Goal: Task Accomplishment & Management: Manage account settings

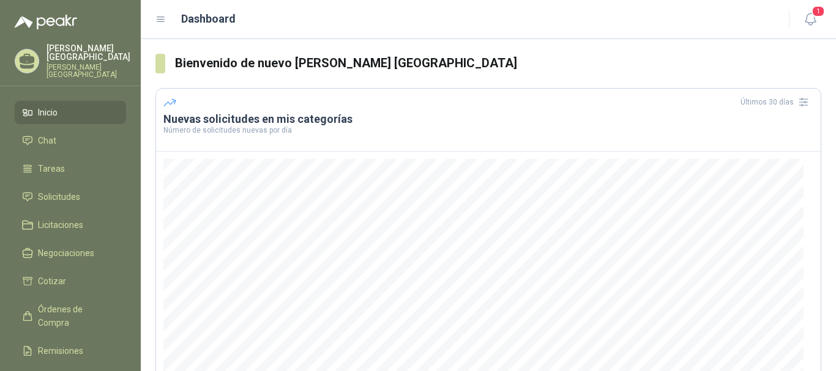
click at [65, 64] on p "[PERSON_NAME] [GEOGRAPHIC_DATA]" at bounding box center [89, 71] width 84 height 15
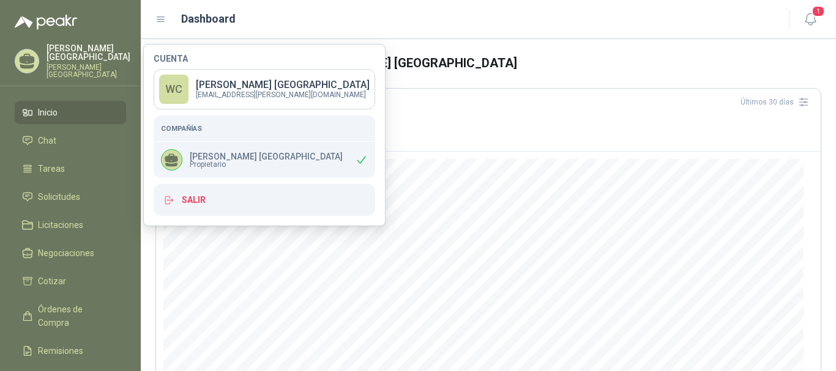
click at [65, 64] on p "[PERSON_NAME] [GEOGRAPHIC_DATA]" at bounding box center [89, 71] width 84 height 15
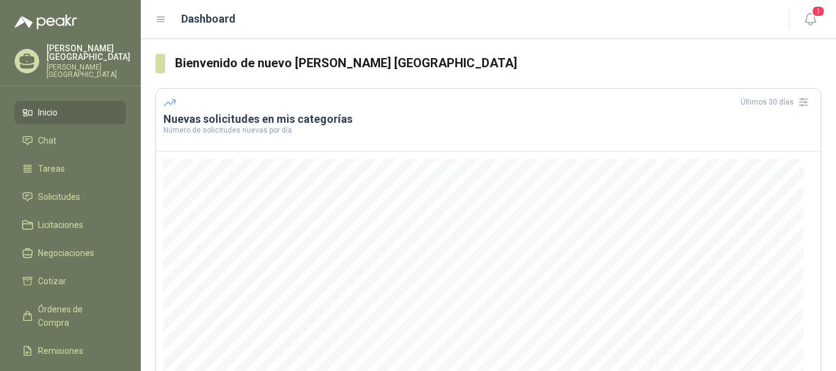
click at [49, 108] on span "Inicio" at bounding box center [48, 112] width 20 height 13
click at [64, 134] on li "Chat" at bounding box center [70, 140] width 97 height 13
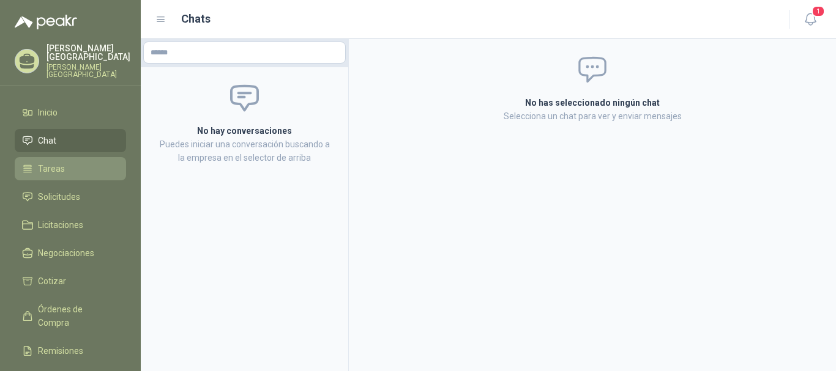
click at [60, 157] on link "Tareas" at bounding box center [70, 168] width 111 height 23
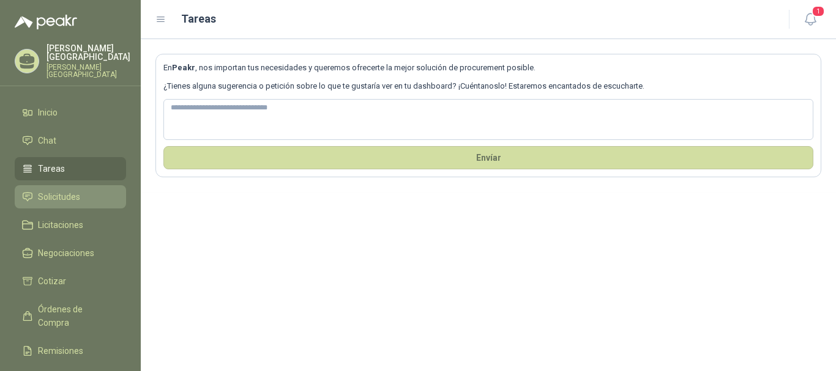
click at [65, 190] on span "Solicitudes" at bounding box center [59, 196] width 42 height 13
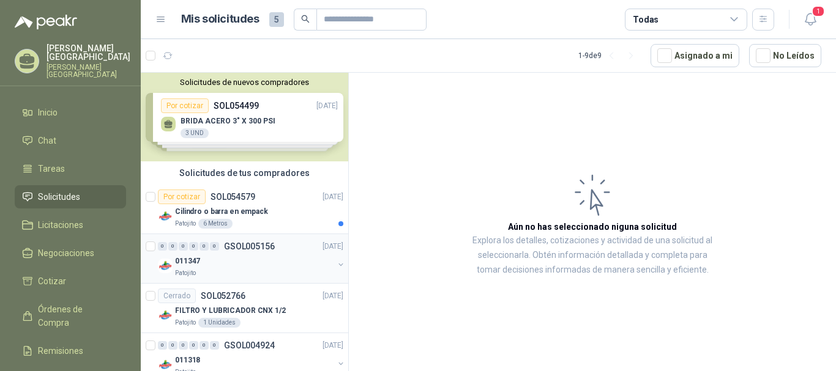
click at [277, 260] on div "011347" at bounding box center [254, 261] width 158 height 15
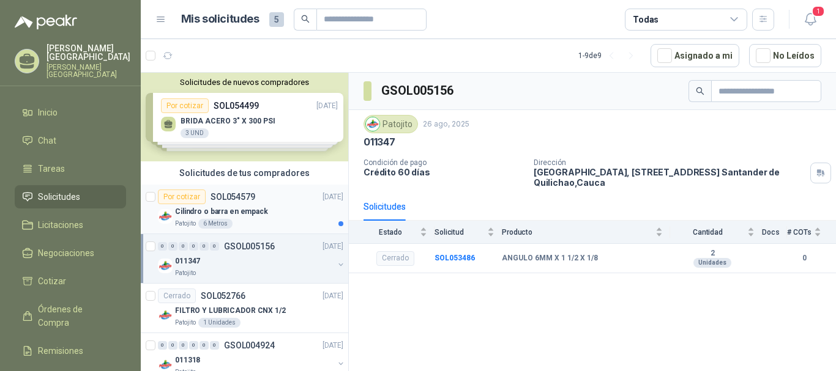
click at [259, 206] on p "Cilindro o barra en empack" at bounding box center [221, 212] width 93 height 12
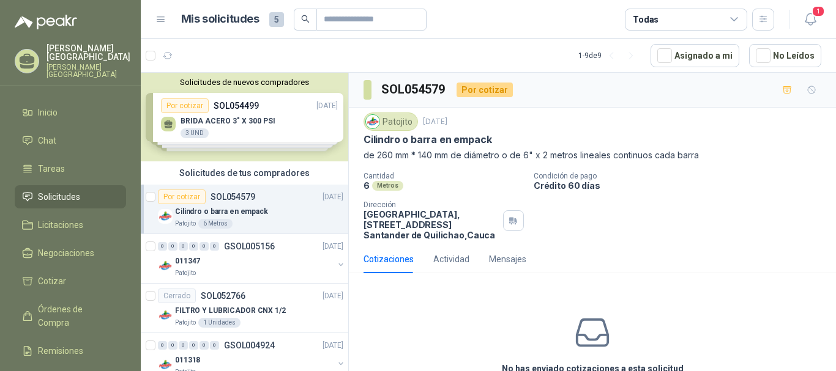
click at [54, 51] on p "[PERSON_NAME] [GEOGRAPHIC_DATA]" at bounding box center [89, 52] width 84 height 17
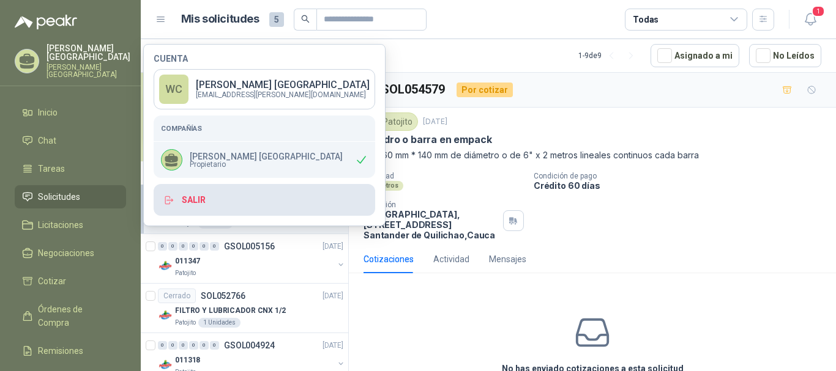
click at [199, 201] on button "Salir" at bounding box center [265, 200] width 222 height 32
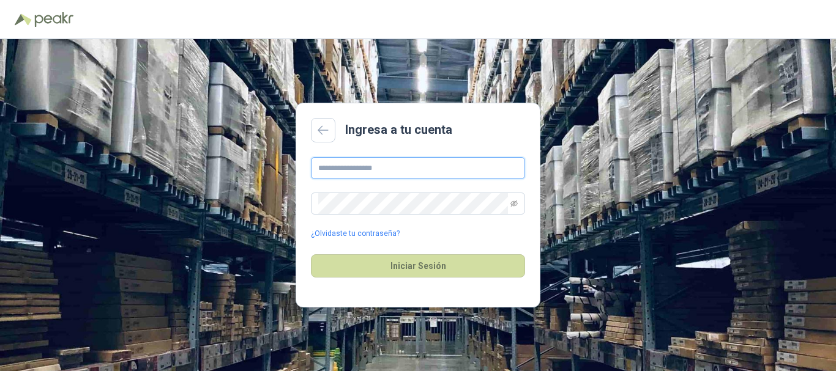
click at [355, 171] on input "text" at bounding box center [418, 168] width 214 height 22
type input "**********"
drag, startPoint x: 411, startPoint y: 173, endPoint x: 0, endPoint y: 184, distance: 411.3
click at [0, 184] on div "**********" at bounding box center [418, 205] width 836 height 332
click at [445, 179] on input "text" at bounding box center [418, 168] width 214 height 22
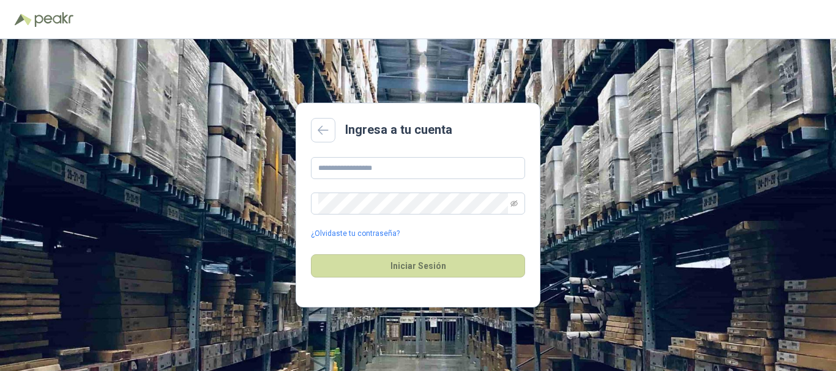
click at [292, 239] on div "Ingresa a tu cuenta ¿Olvidaste tu contraseña? Iniciar Sesión" at bounding box center [418, 205] width 836 height 332
click at [385, 166] on input "text" at bounding box center [418, 168] width 214 height 22
click at [338, 164] on input "text" at bounding box center [418, 168] width 214 height 22
click at [357, 171] on input "text" at bounding box center [418, 168] width 214 height 22
paste input "**********"
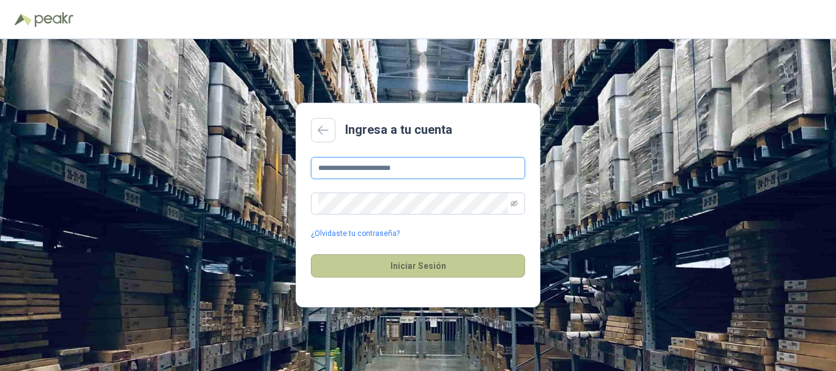
type input "**********"
click at [375, 264] on button "Iniciar Sesión" at bounding box center [418, 266] width 214 height 23
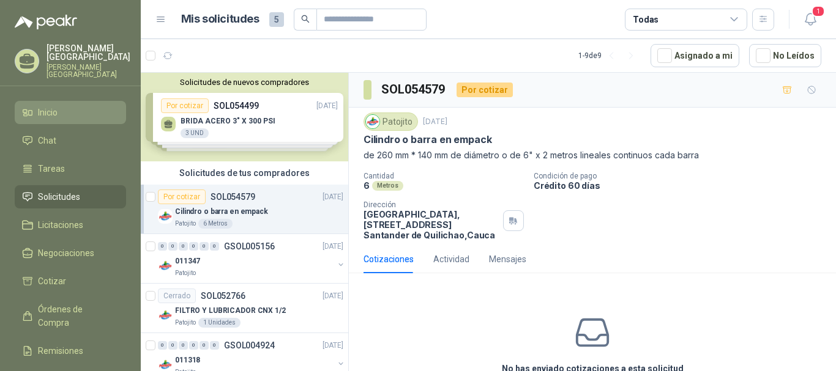
click at [70, 106] on li "Inicio" at bounding box center [70, 112] width 97 height 13
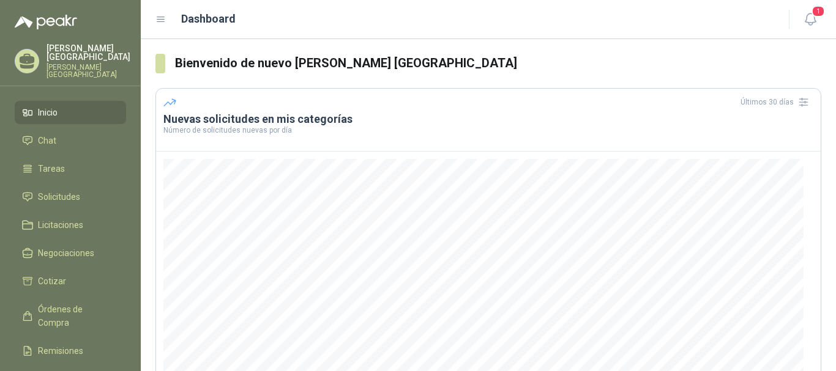
click at [166, 18] on icon at bounding box center [160, 19] width 11 height 11
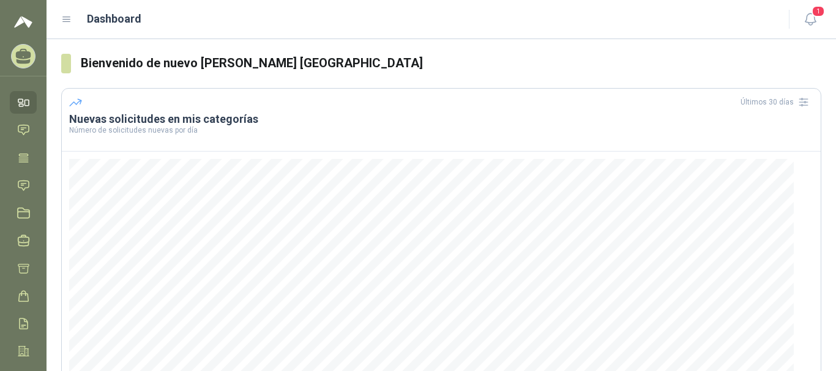
click at [22, 51] on icon at bounding box center [23, 56] width 19 height 19
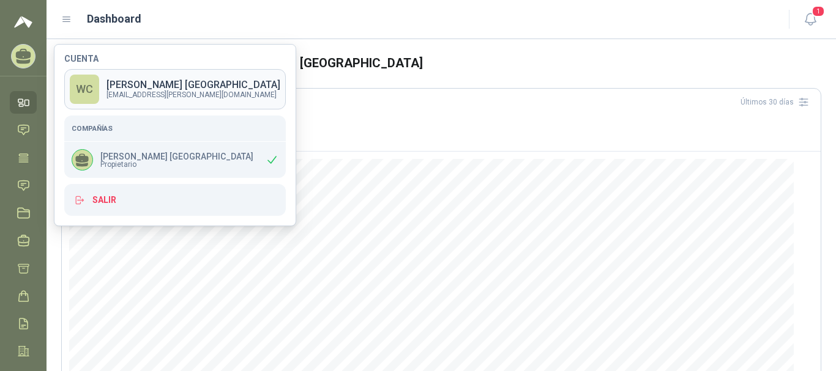
click at [136, 92] on p "[EMAIL_ADDRESS][PERSON_NAME][DOMAIN_NAME]" at bounding box center [193, 94] width 174 height 7
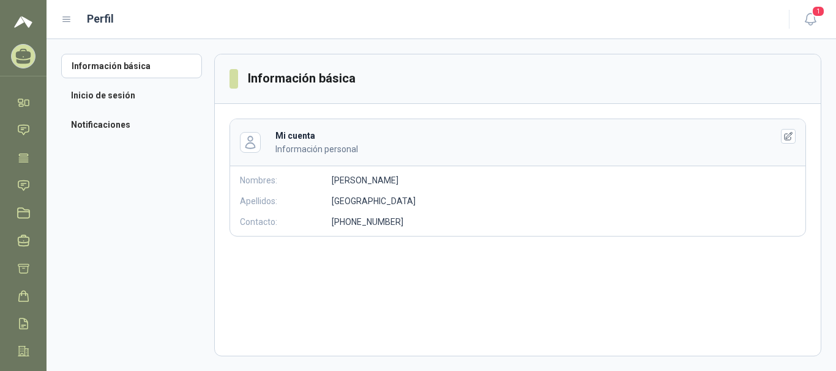
click at [380, 290] on section "Información básica Mi cuenta Información personal Nombres: [PERSON_NAME] Apelli…" at bounding box center [517, 205] width 607 height 303
click at [783, 134] on icon "button" at bounding box center [788, 137] width 10 height 10
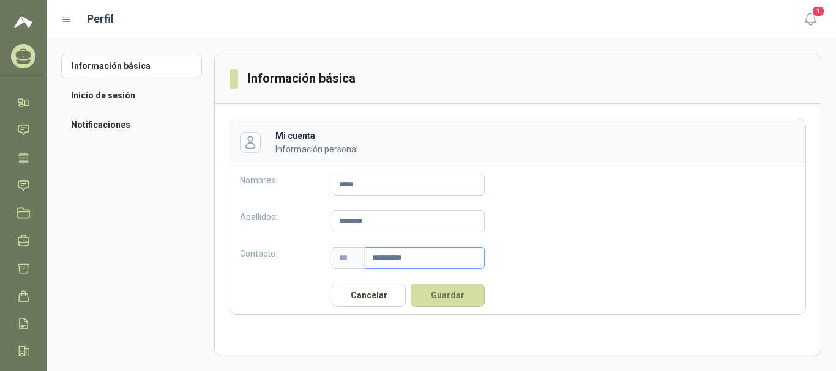
drag, startPoint x: 406, startPoint y: 256, endPoint x: 217, endPoint y: 255, distance: 189.1
click at [217, 255] on div "**********" at bounding box center [518, 217] width 606 height 226
paste input "text"
type input "**********"
click at [433, 292] on button "Guardar" at bounding box center [448, 295] width 74 height 23
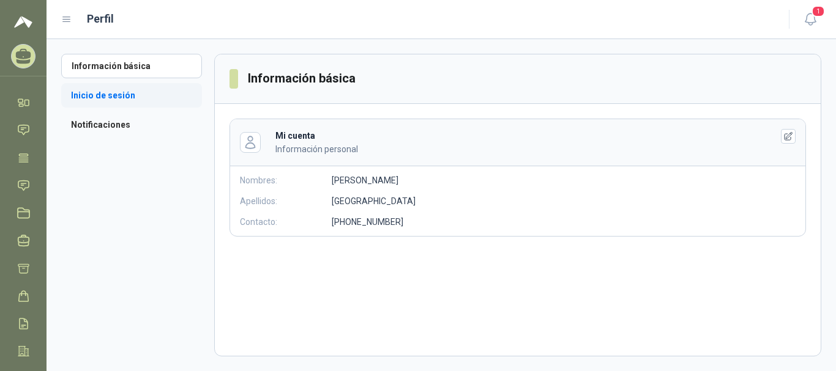
click at [113, 92] on li "Inicio de sesión" at bounding box center [131, 95] width 141 height 24
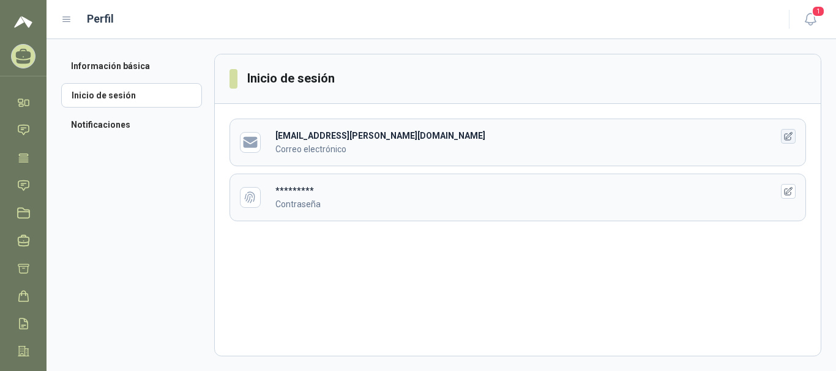
click at [783, 133] on icon "button" at bounding box center [788, 137] width 10 height 10
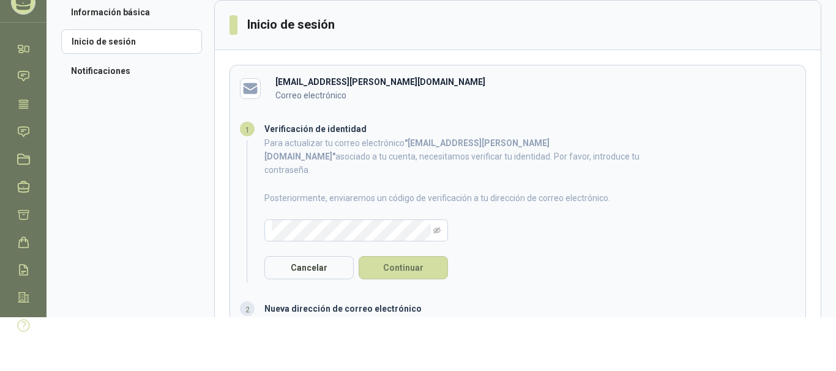
scroll to position [61, 0]
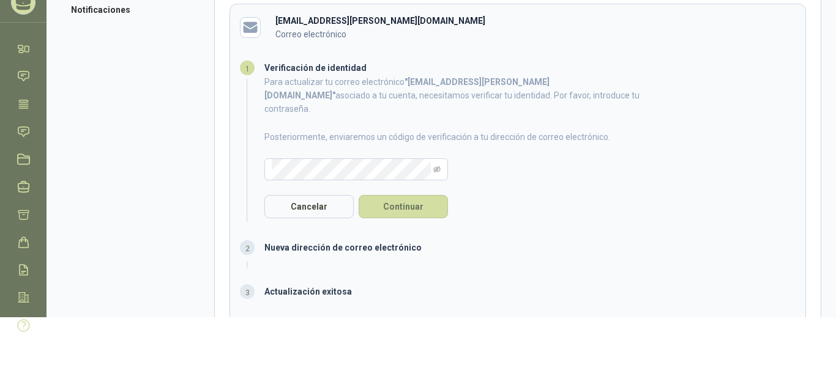
click at [321, 243] on span "Nueva dirección de correo electrónico" at bounding box center [342, 248] width 157 height 10
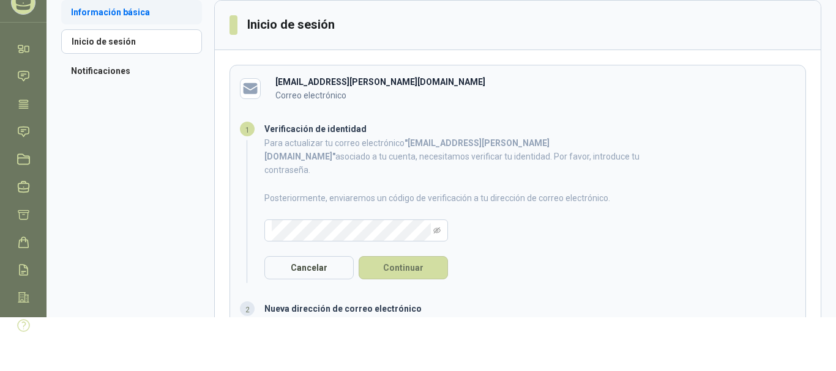
scroll to position [0, 0]
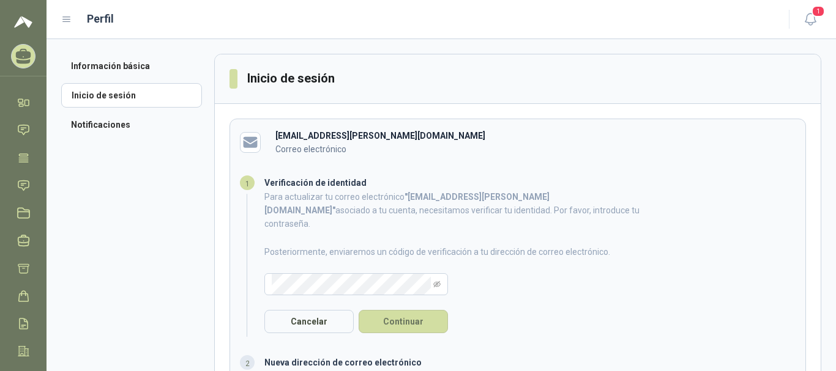
click at [31, 45] on div "[PERSON_NAME] [GEOGRAPHIC_DATA] [PERSON_NAME] [GEOGRAPHIC_DATA]" at bounding box center [23, 56] width 27 height 24
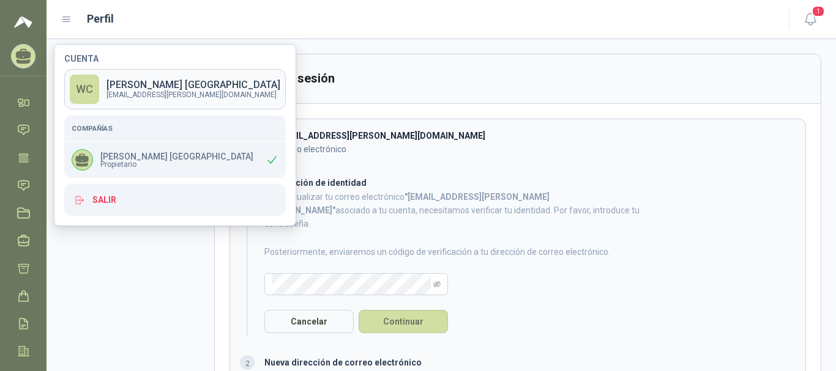
click at [192, 84] on p "[PERSON_NAME] [GEOGRAPHIC_DATA]" at bounding box center [193, 85] width 174 height 10
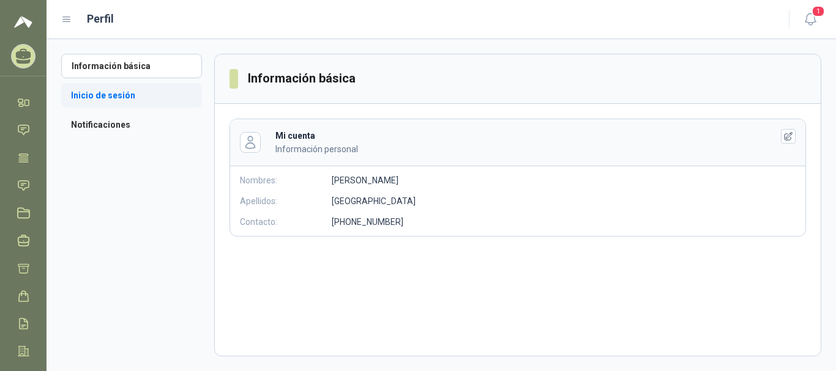
click at [124, 94] on li "Inicio de sesión" at bounding box center [131, 95] width 141 height 24
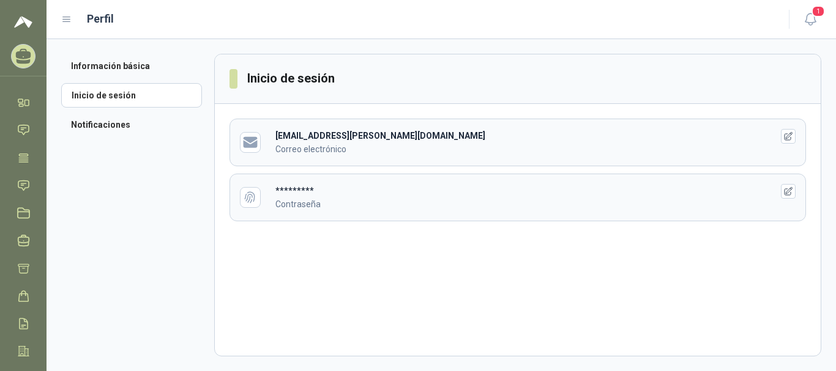
click at [23, 54] on icon at bounding box center [23, 54] width 15 height 10
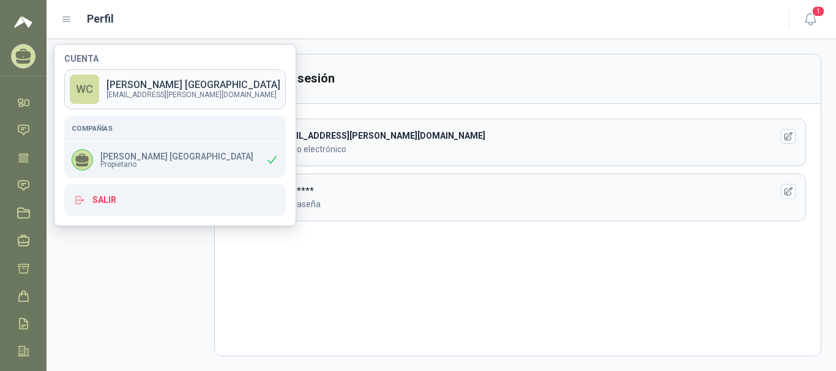
click at [179, 94] on p "[EMAIL_ADDRESS][PERSON_NAME][DOMAIN_NAME]" at bounding box center [193, 94] width 174 height 7
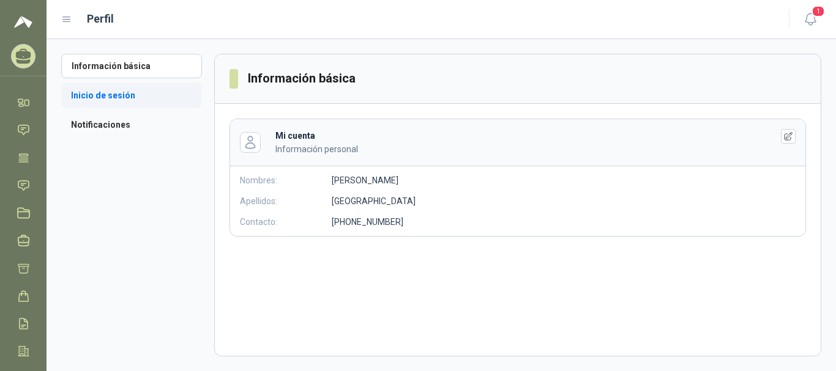
click at [80, 97] on li "Inicio de sesión" at bounding box center [131, 95] width 141 height 24
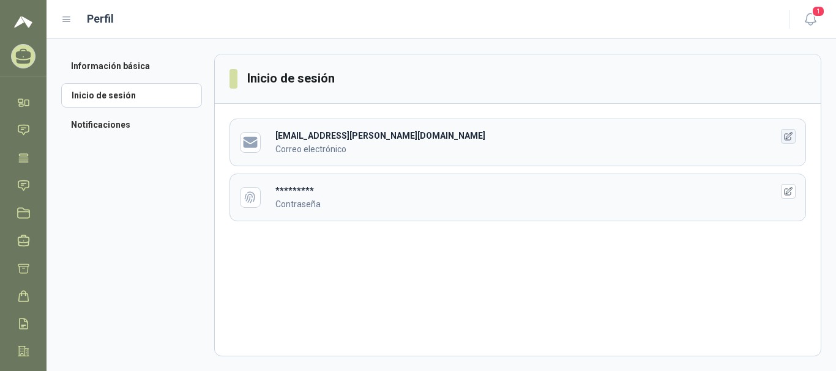
click at [783, 137] on icon "button" at bounding box center [788, 137] width 10 height 10
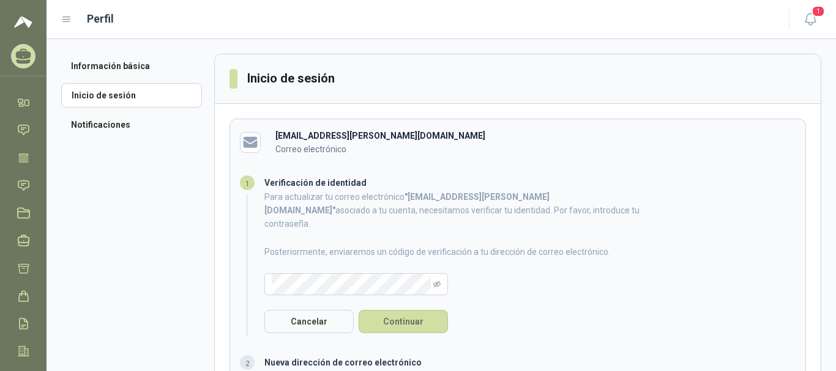
click at [25, 50] on icon at bounding box center [23, 56] width 19 height 19
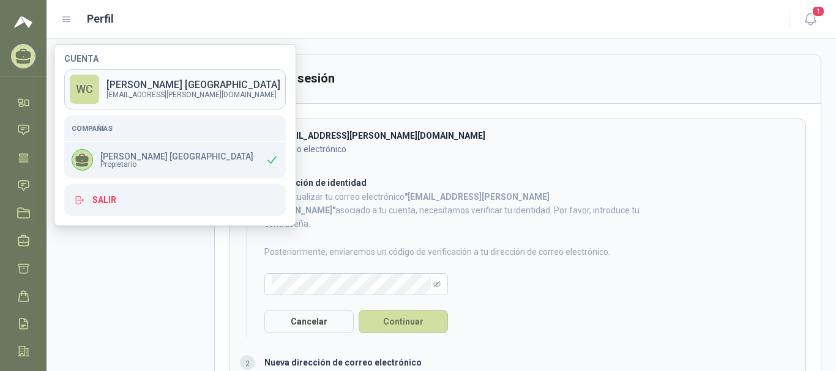
click at [147, 101] on link "WC [PERSON_NAME] COLOMBIA [EMAIL_ADDRESS][PERSON_NAME][DOMAIN_NAME]" at bounding box center [175, 89] width 222 height 40
